Goal: Transaction & Acquisition: Book appointment/travel/reservation

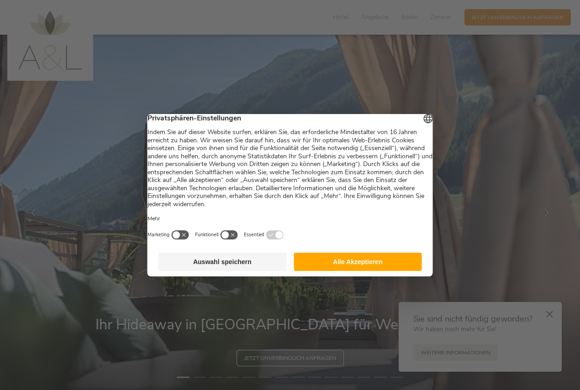
click at [216, 263] on button "Auswahl speichern" at bounding box center [222, 262] width 128 height 18
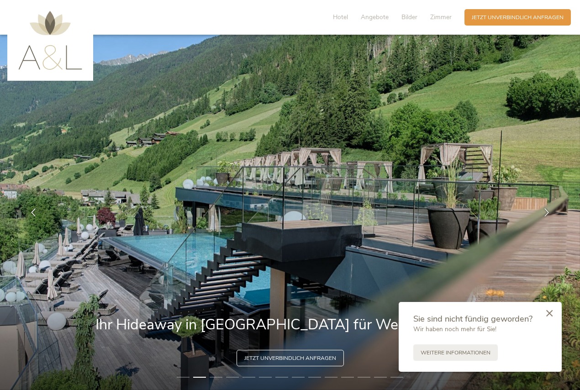
click at [543, 312] on div at bounding box center [549, 314] width 25 height 26
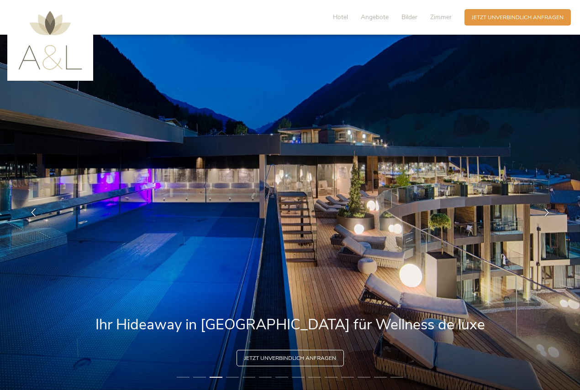
click at [391, 142] on img at bounding box center [290, 213] width 580 height 356
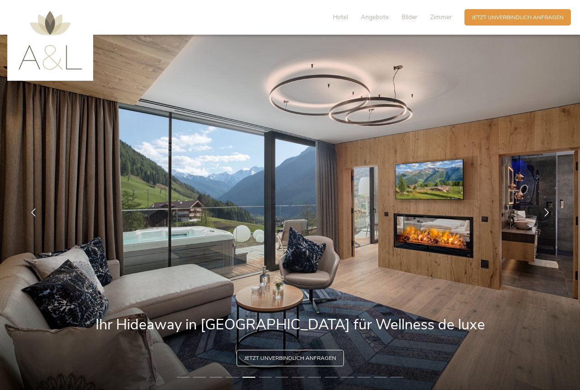
click at [474, 100] on img at bounding box center [290, 213] width 580 height 356
click at [342, 16] on span "Hotel" at bounding box center [340, 17] width 15 height 9
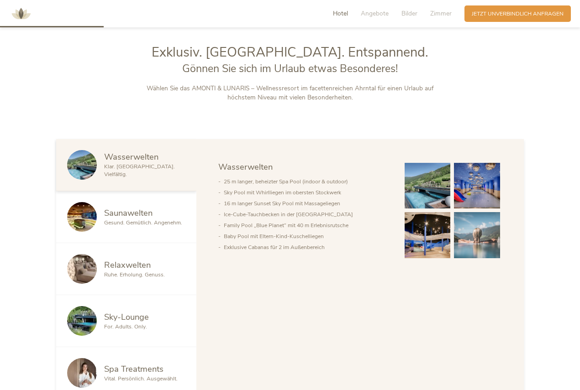
scroll to position [423, 0]
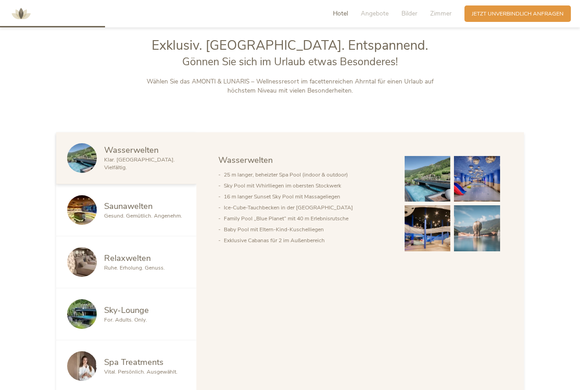
click at [22, 14] on img at bounding box center [20, 13] width 27 height 27
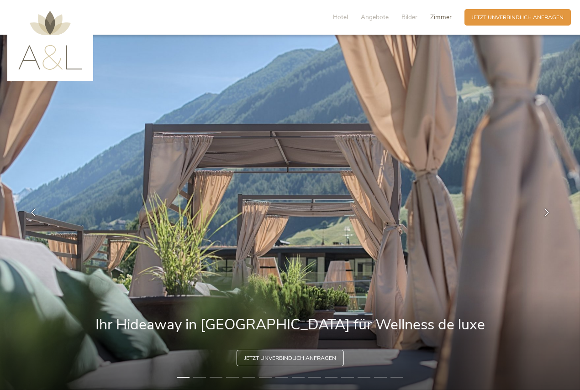
click at [439, 21] on span "Zimmer" at bounding box center [440, 17] width 21 height 9
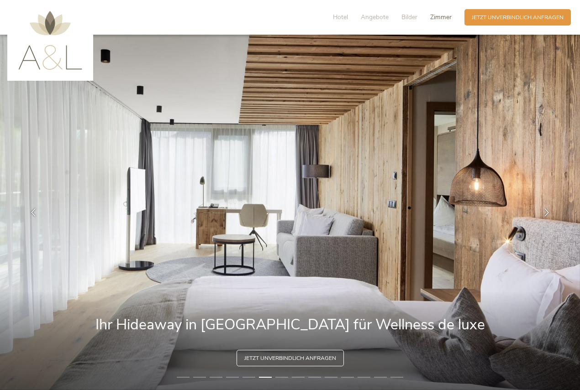
click at [437, 15] on span "Zimmer" at bounding box center [440, 17] width 21 height 9
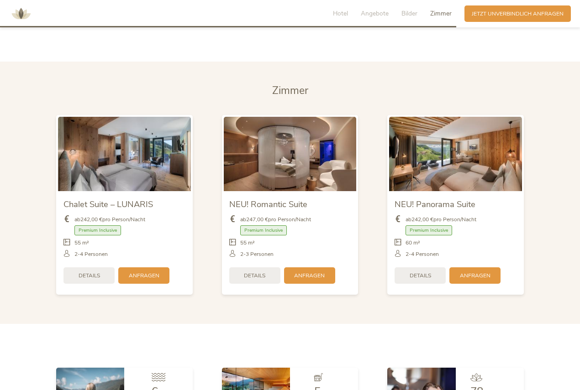
scroll to position [1872, 0]
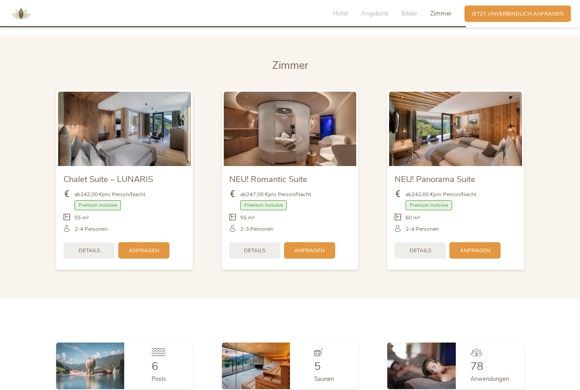
click at [332, 152] on img at bounding box center [290, 129] width 133 height 74
click at [348, 12] on span "Hotel" at bounding box center [340, 13] width 15 height 9
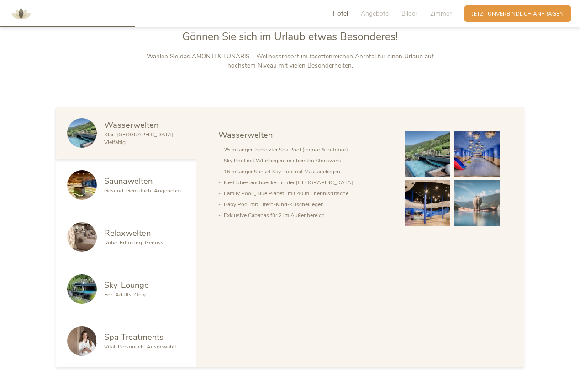
scroll to position [423, 0]
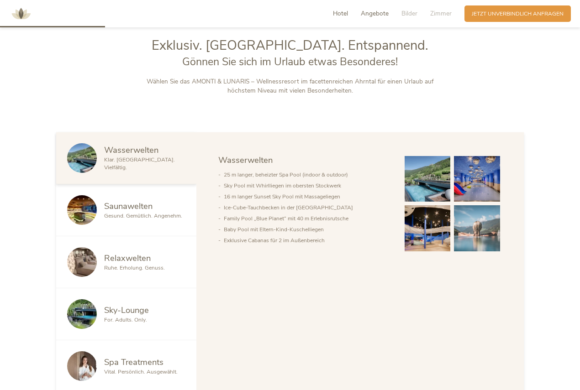
click at [383, 13] on span "Angebote" at bounding box center [375, 13] width 28 height 9
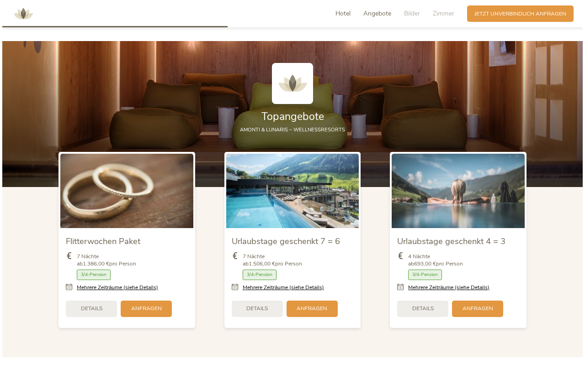
scroll to position [920, 0]
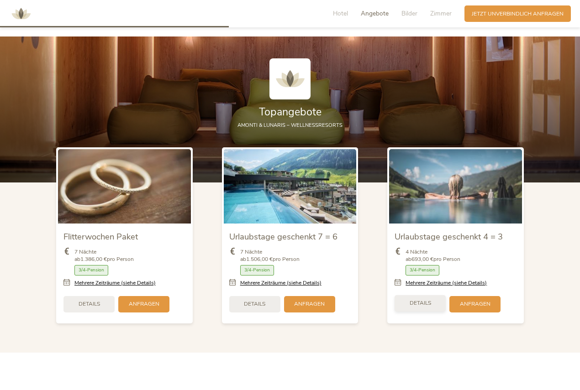
click at [430, 302] on span "Details" at bounding box center [420, 304] width 21 height 8
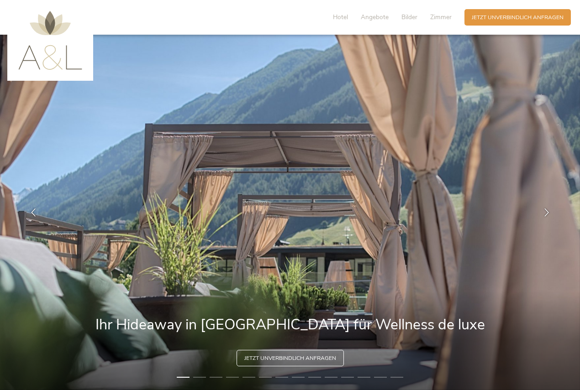
click at [50, 49] on img at bounding box center [50, 40] width 64 height 59
click at [32, 58] on img at bounding box center [50, 40] width 64 height 59
